Goal: Information Seeking & Learning: Learn about a topic

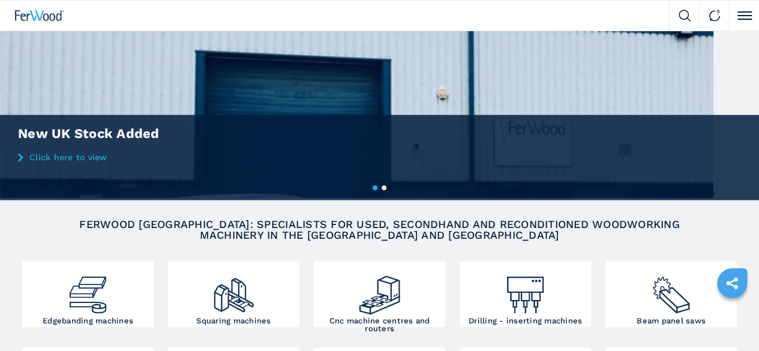
click at [0, 0] on input "text" at bounding box center [0, 0] width 0 height 0
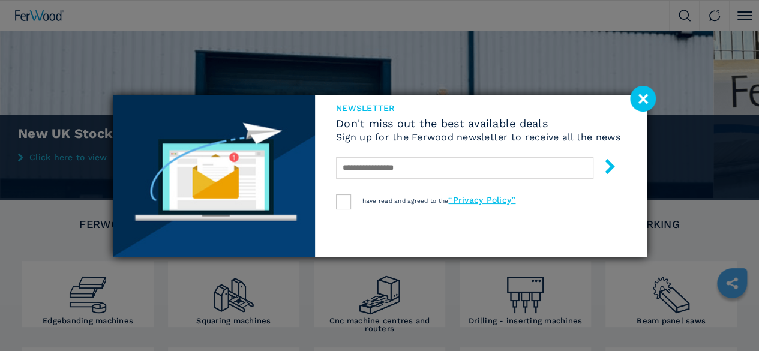
type input "******"
click at [644, 101] on image at bounding box center [643, 99] width 26 height 26
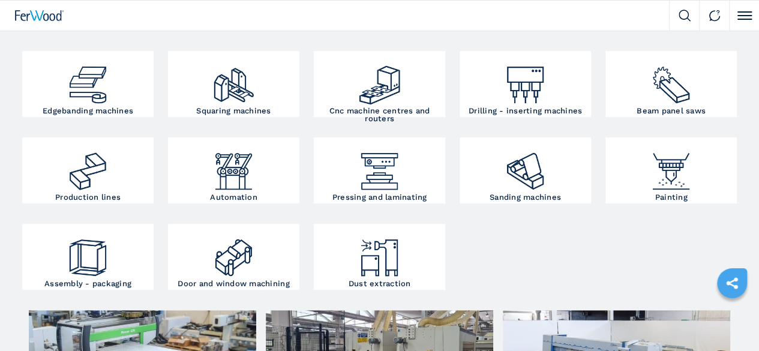
scroll to position [45, 0]
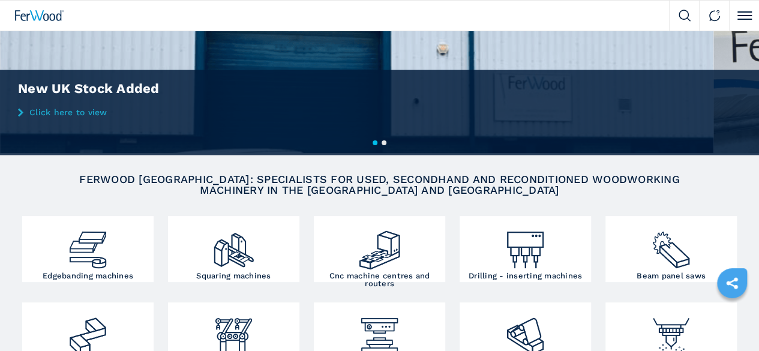
click at [0, 0] on input "******" at bounding box center [0, 0] width 0 height 0
click at [0, 0] on button "submit-button" at bounding box center [0, 0] width 0 height 0
click at [0, 0] on icon "submit-button" at bounding box center [0, 0] width 0 height 0
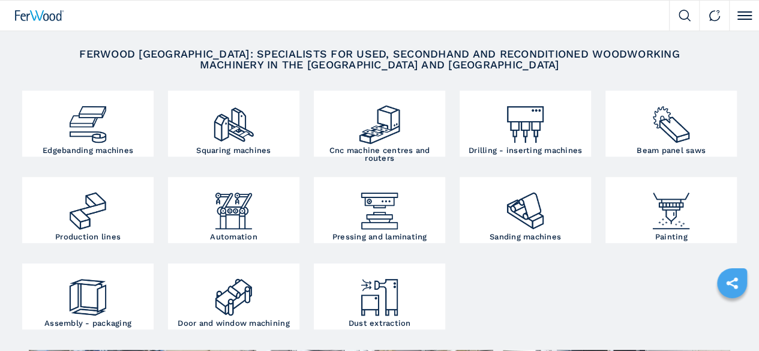
scroll to position [165, 0]
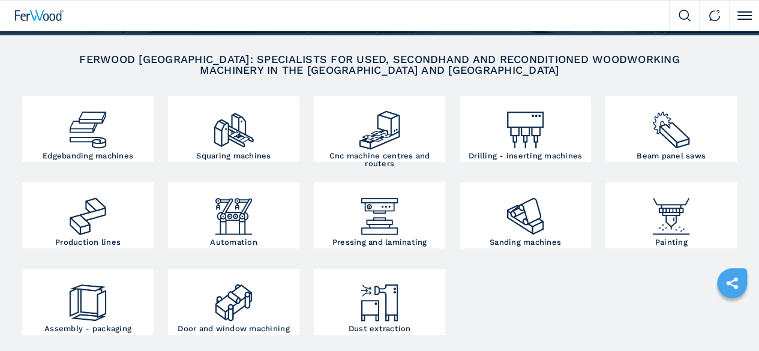
click at [0, 0] on input "******" at bounding box center [0, 0] width 0 height 0
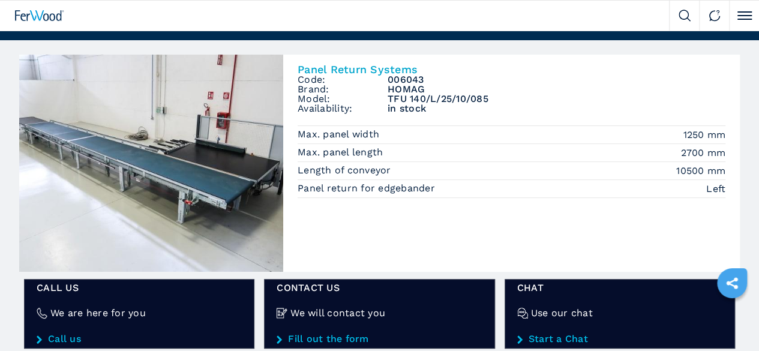
scroll to position [60, 0]
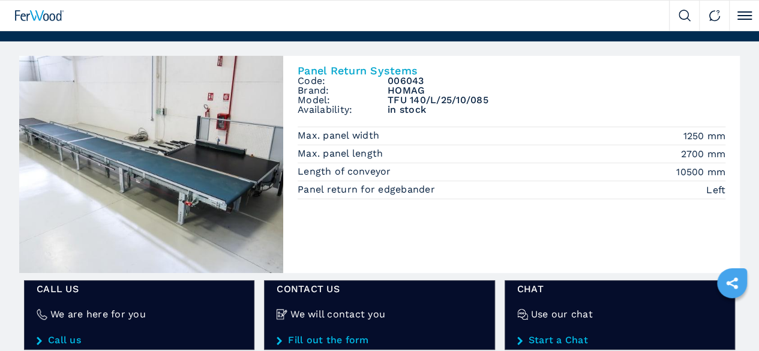
click at [0, 0] on select "**********" at bounding box center [0, 0] width 0 height 0
click at [0, 0] on div "We buy We sell Company FW Magazine Video Gallery" at bounding box center [0, 0] width 0 height 0
click at [0, 0] on img at bounding box center [0, 0] width 0 height 0
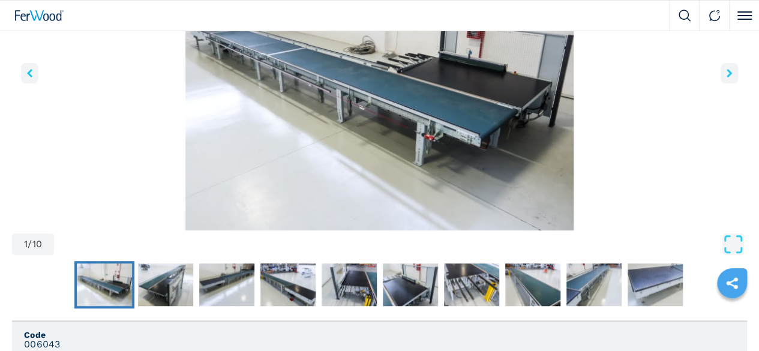
scroll to position [195, 0]
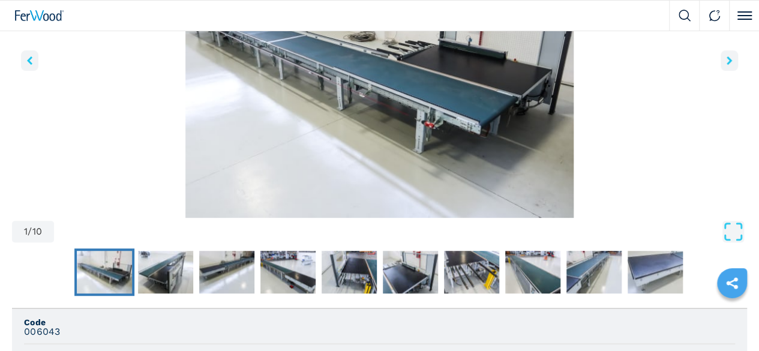
click at [727, 65] on icon "right-button" at bounding box center [729, 60] width 5 height 8
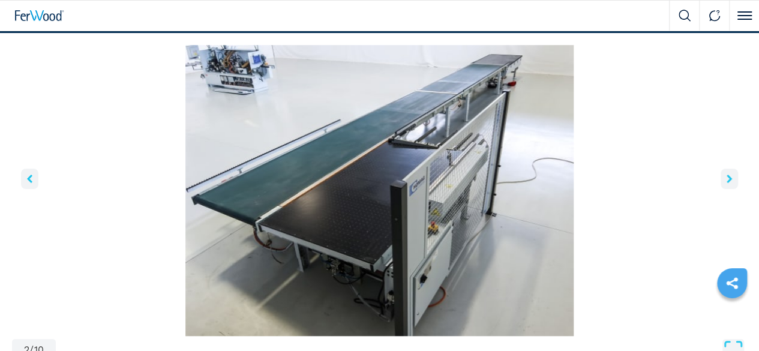
scroll to position [60, 0]
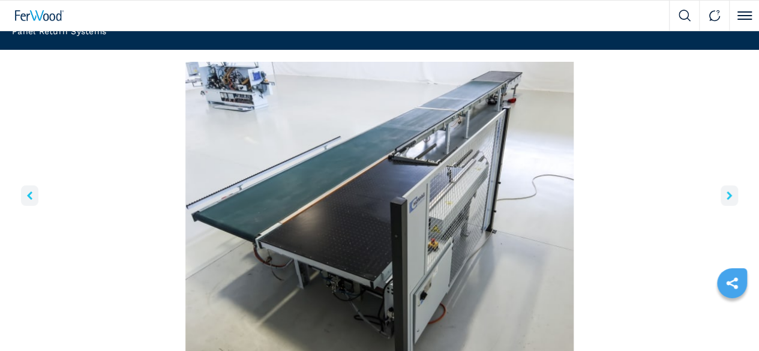
click at [727, 200] on icon "right-button" at bounding box center [729, 195] width 5 height 8
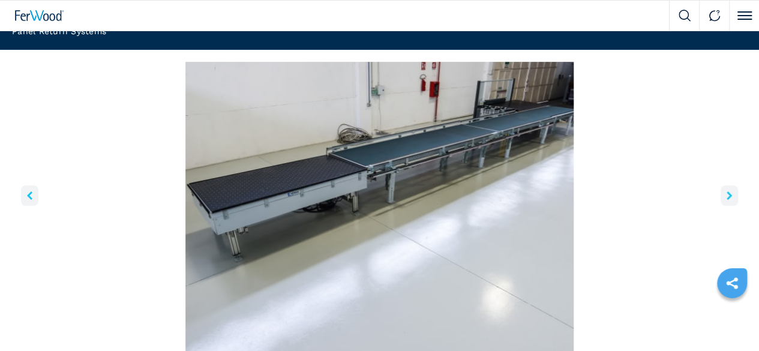
click at [727, 200] on icon "right-button" at bounding box center [729, 195] width 5 height 8
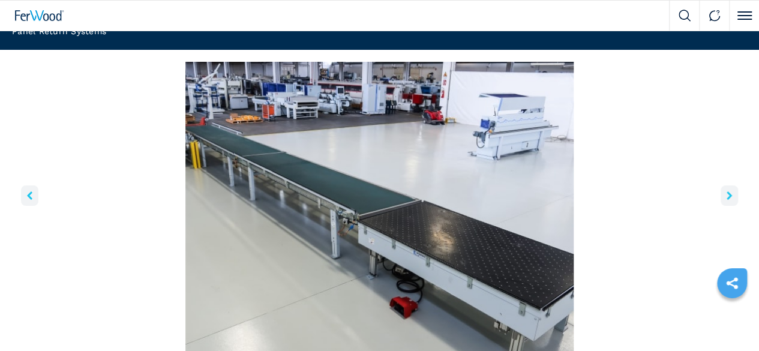
click at [727, 200] on icon "right-button" at bounding box center [729, 195] width 5 height 8
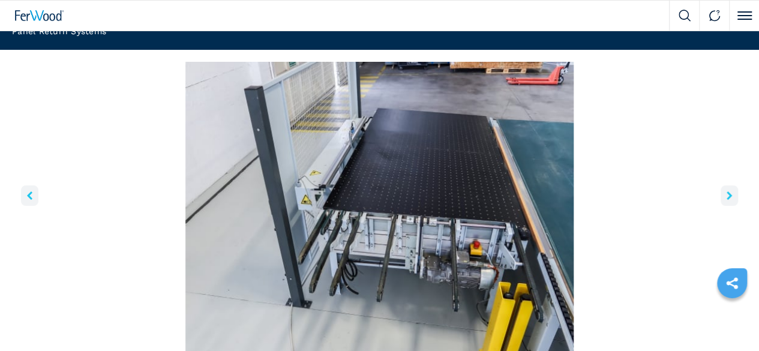
click at [727, 200] on icon "right-button" at bounding box center [729, 195] width 5 height 8
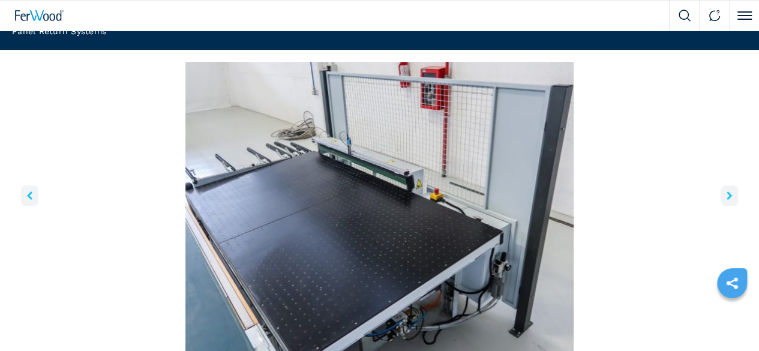
click at [727, 200] on icon "right-button" at bounding box center [729, 195] width 5 height 8
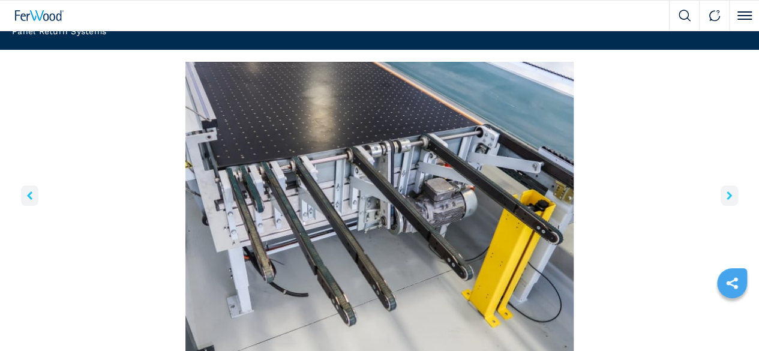
click at [727, 200] on icon "right-button" at bounding box center [729, 195] width 5 height 8
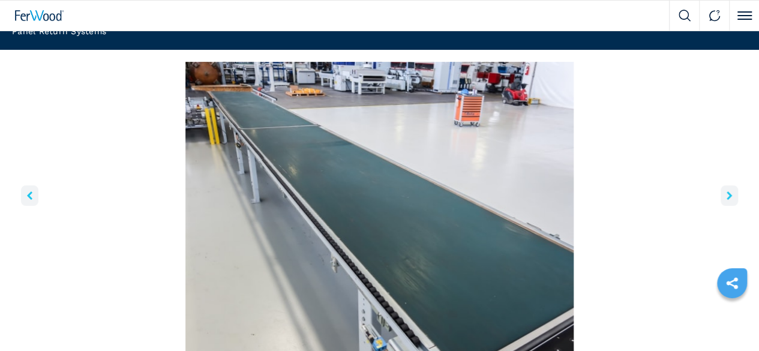
click at [727, 200] on icon "right-button" at bounding box center [729, 195] width 5 height 8
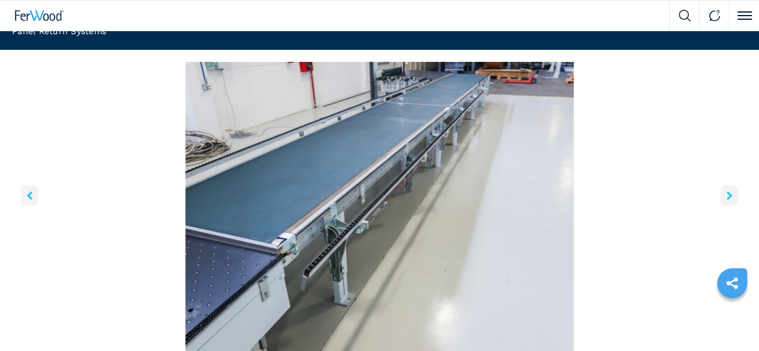
click at [727, 200] on icon "right-button" at bounding box center [729, 195] width 5 height 8
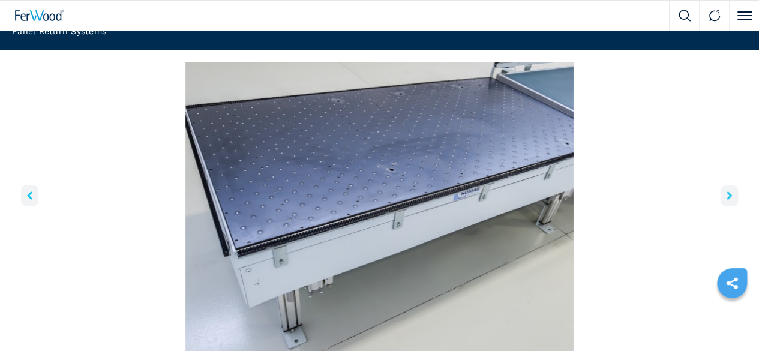
click at [727, 200] on icon "right-button" at bounding box center [729, 195] width 5 height 8
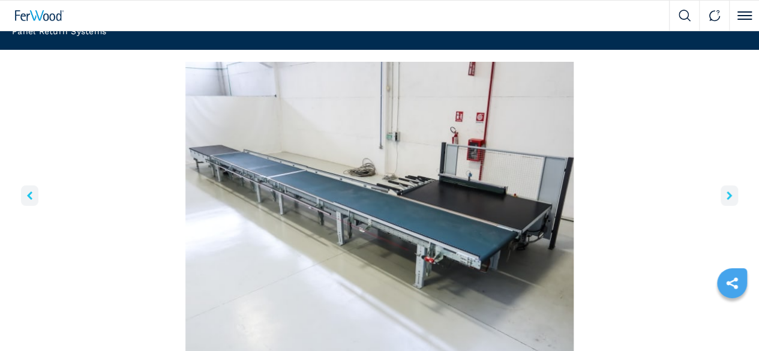
click at [727, 200] on icon "right-button" at bounding box center [729, 195] width 5 height 8
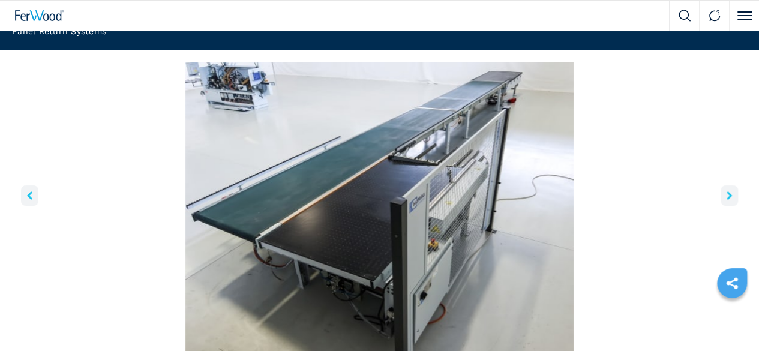
click at [727, 200] on icon "right-button" at bounding box center [729, 195] width 5 height 8
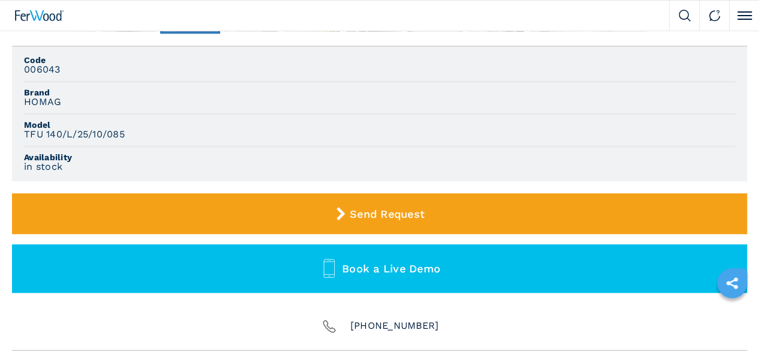
scroll to position [495, 0]
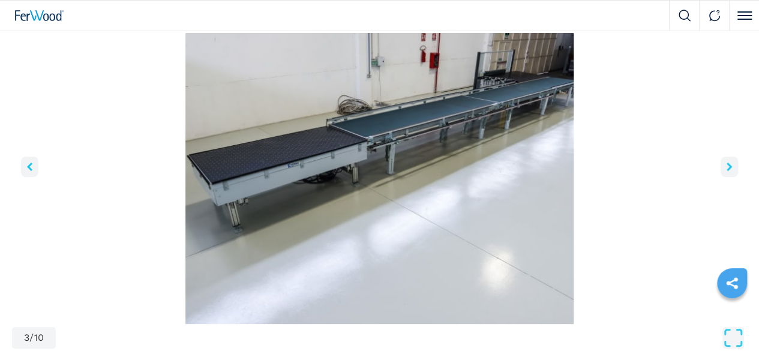
scroll to position [0, 0]
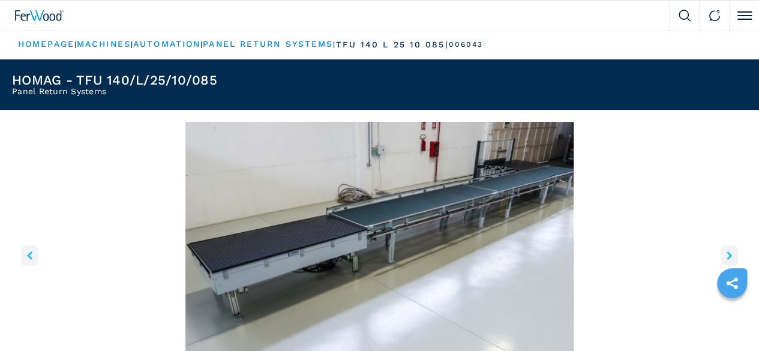
drag, startPoint x: 256, startPoint y: 55, endPoint x: 149, endPoint y: 56, distance: 106.8
click at [0, 0] on input "text" at bounding box center [0, 0] width 0 height 0
click at [0, 0] on div "Panel Return Systems" at bounding box center [0, 0] width 0 height 0
type input "**********"
click at [0, 0] on icon "submit-button" at bounding box center [0, 0] width 0 height 0
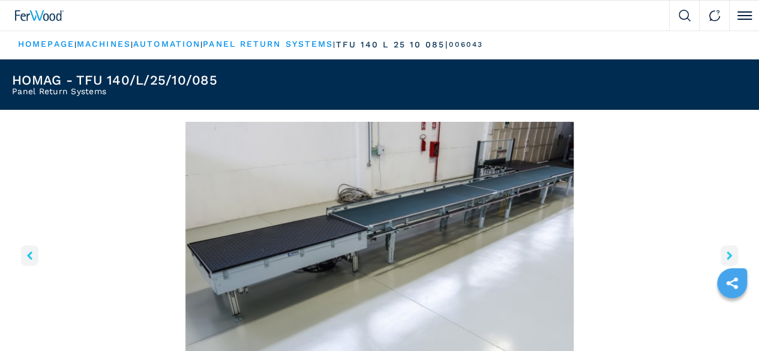
click at [0, 0] on icon "submit-button" at bounding box center [0, 0] width 0 height 0
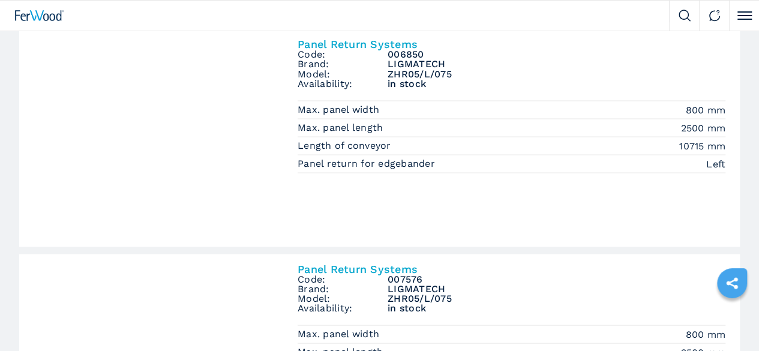
scroll to position [1035, 0]
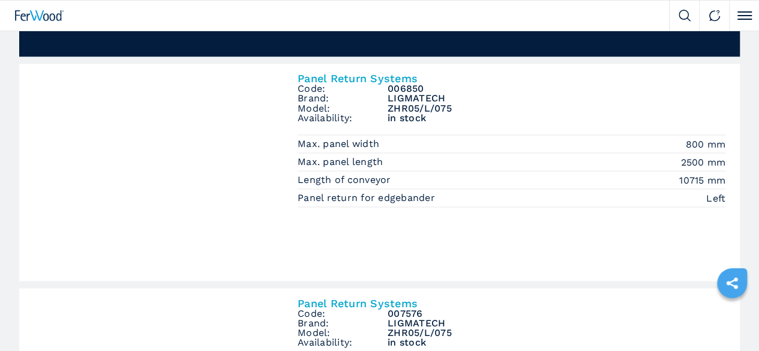
click at [0, 0] on img at bounding box center [0, 0] width 0 height 0
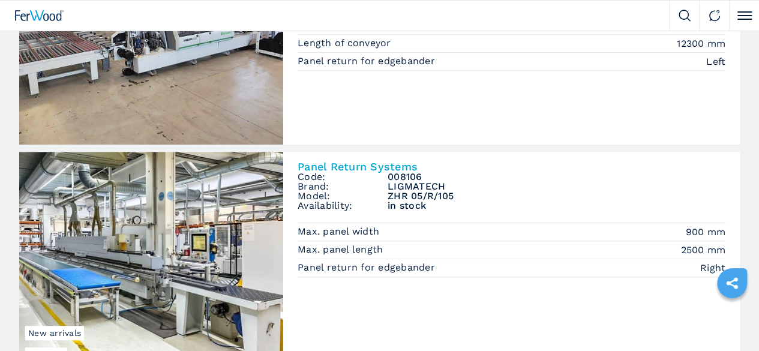
scroll to position [195, 0]
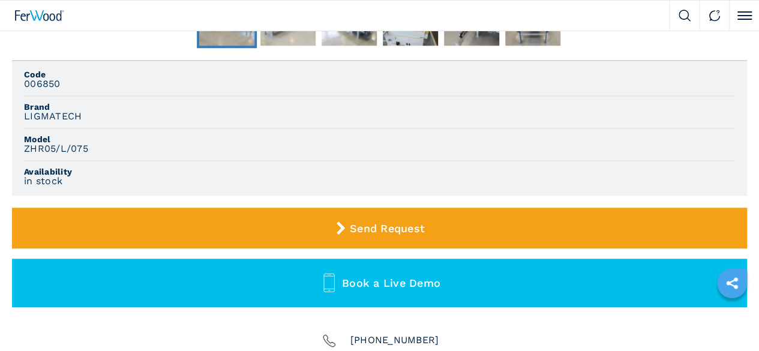
scroll to position [450, 0]
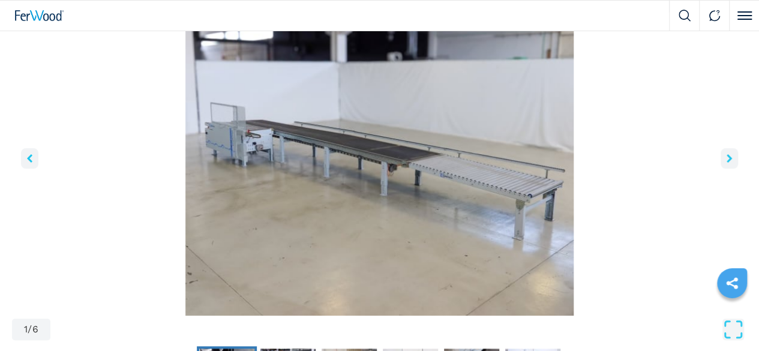
scroll to position [150, 0]
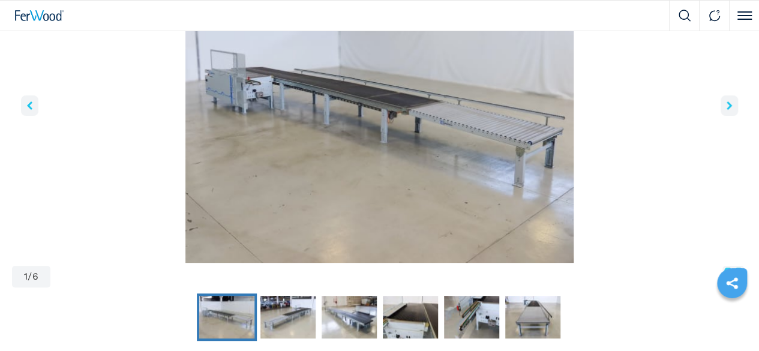
click at [727, 110] on icon "right-button" at bounding box center [729, 105] width 5 height 8
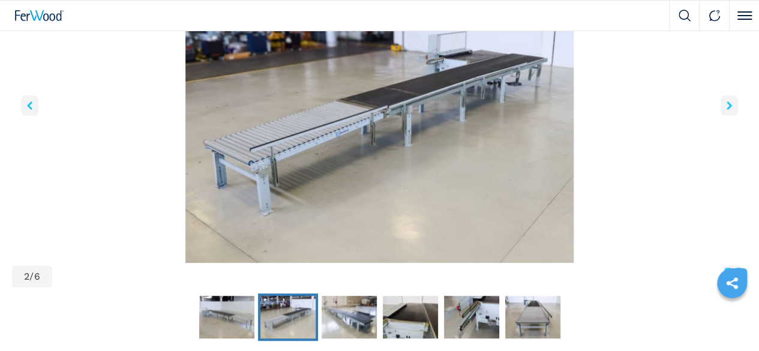
click at [727, 110] on icon "right-button" at bounding box center [729, 105] width 5 height 8
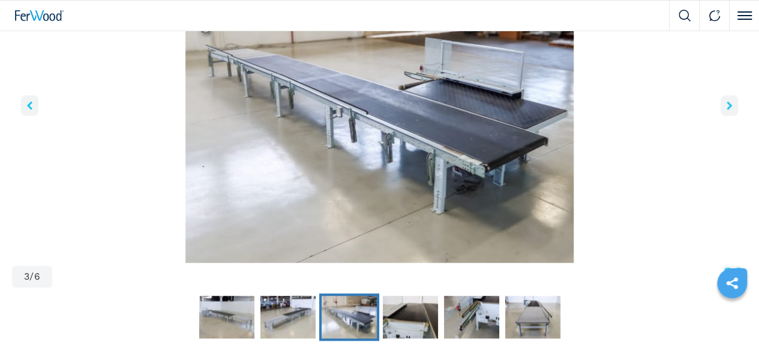
click at [727, 110] on icon "right-button" at bounding box center [729, 105] width 5 height 8
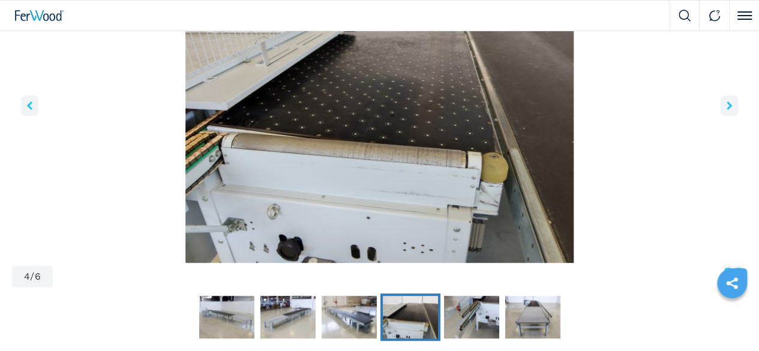
click at [727, 110] on icon "right-button" at bounding box center [729, 105] width 5 height 8
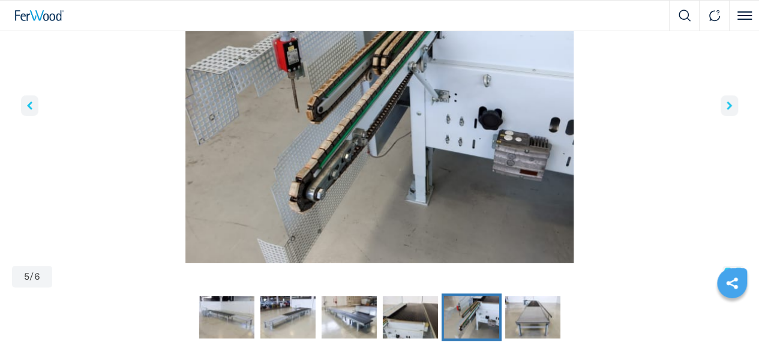
click at [721, 116] on button "right-button" at bounding box center [729, 105] width 17 height 20
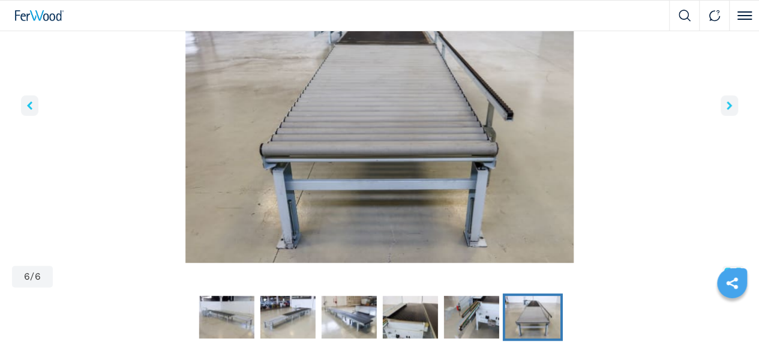
click at [721, 116] on button "right-button" at bounding box center [729, 105] width 17 height 20
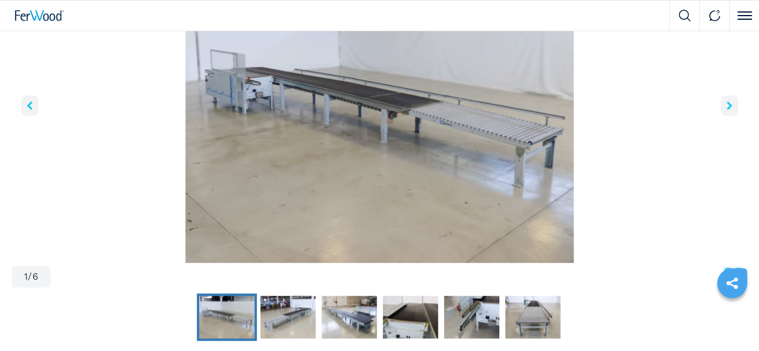
click at [466, 186] on div "1 / 6" at bounding box center [379, 131] width 735 height 319
click at [727, 110] on icon "right-button" at bounding box center [729, 105] width 5 height 8
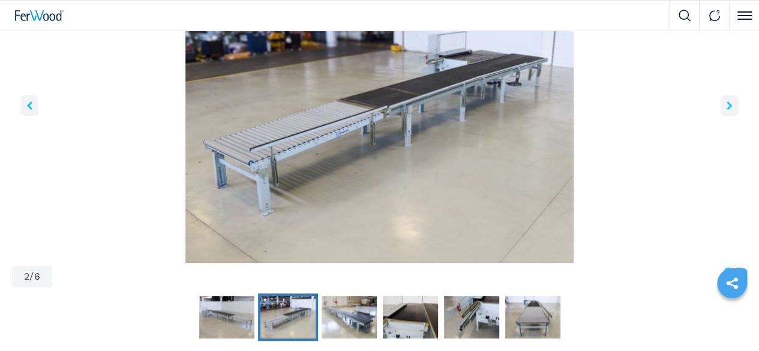
click at [727, 110] on icon "right-button" at bounding box center [729, 105] width 5 height 8
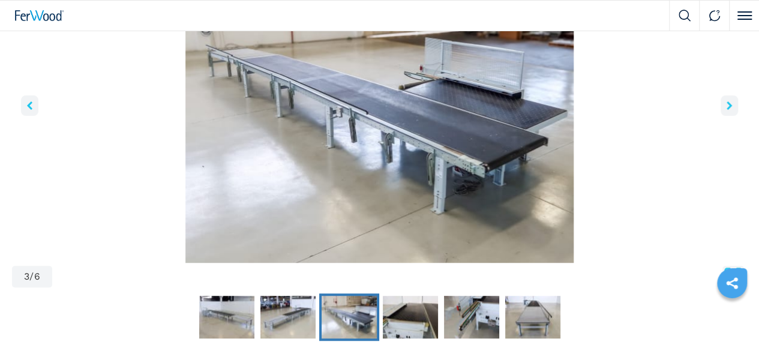
drag, startPoint x: 454, startPoint y: 185, endPoint x: 458, endPoint y: 179, distance: 7.3
click at [727, 110] on icon "right-button" at bounding box center [729, 105] width 5 height 8
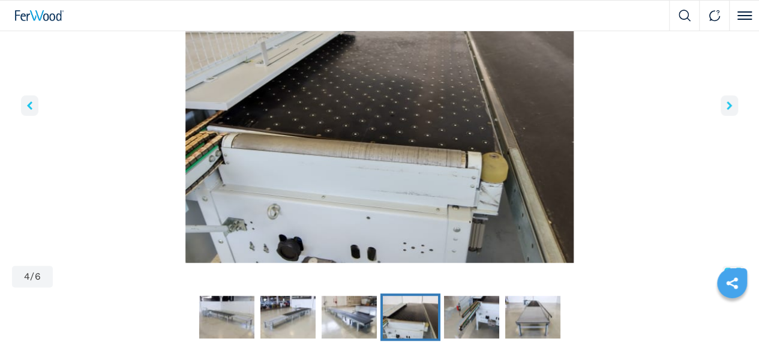
drag, startPoint x: 453, startPoint y: 184, endPoint x: 461, endPoint y: 184, distance: 8.4
click at [721, 116] on button "right-button" at bounding box center [729, 105] width 17 height 20
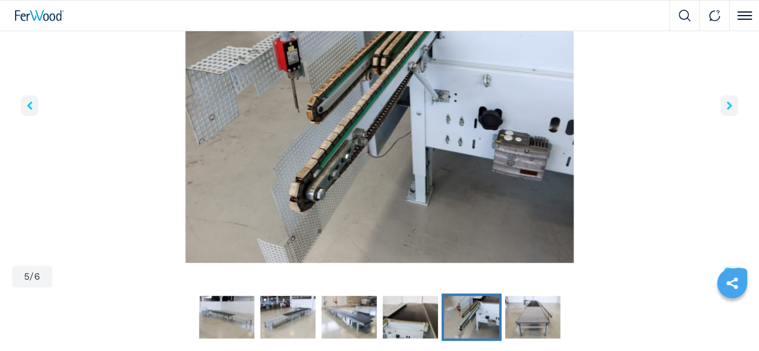
click at [721, 116] on button "right-button" at bounding box center [729, 105] width 17 height 20
